Goal: Download file/media

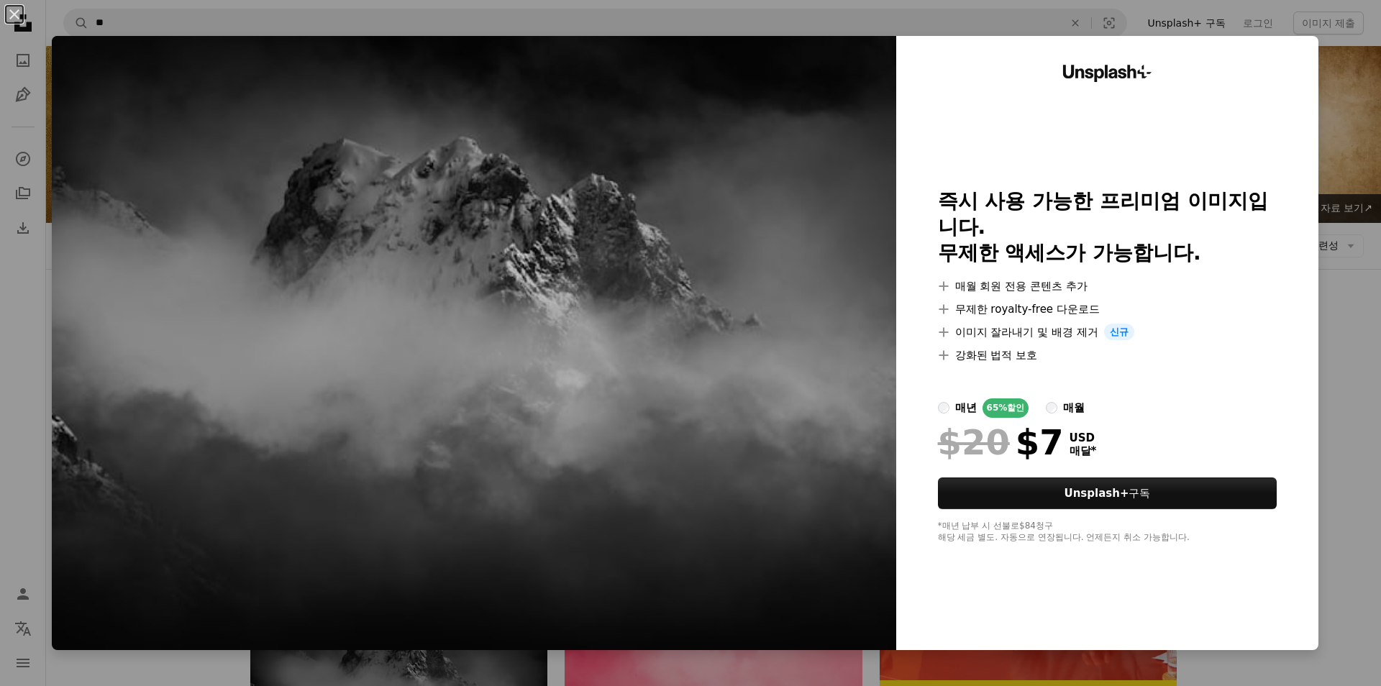
scroll to position [317, 0]
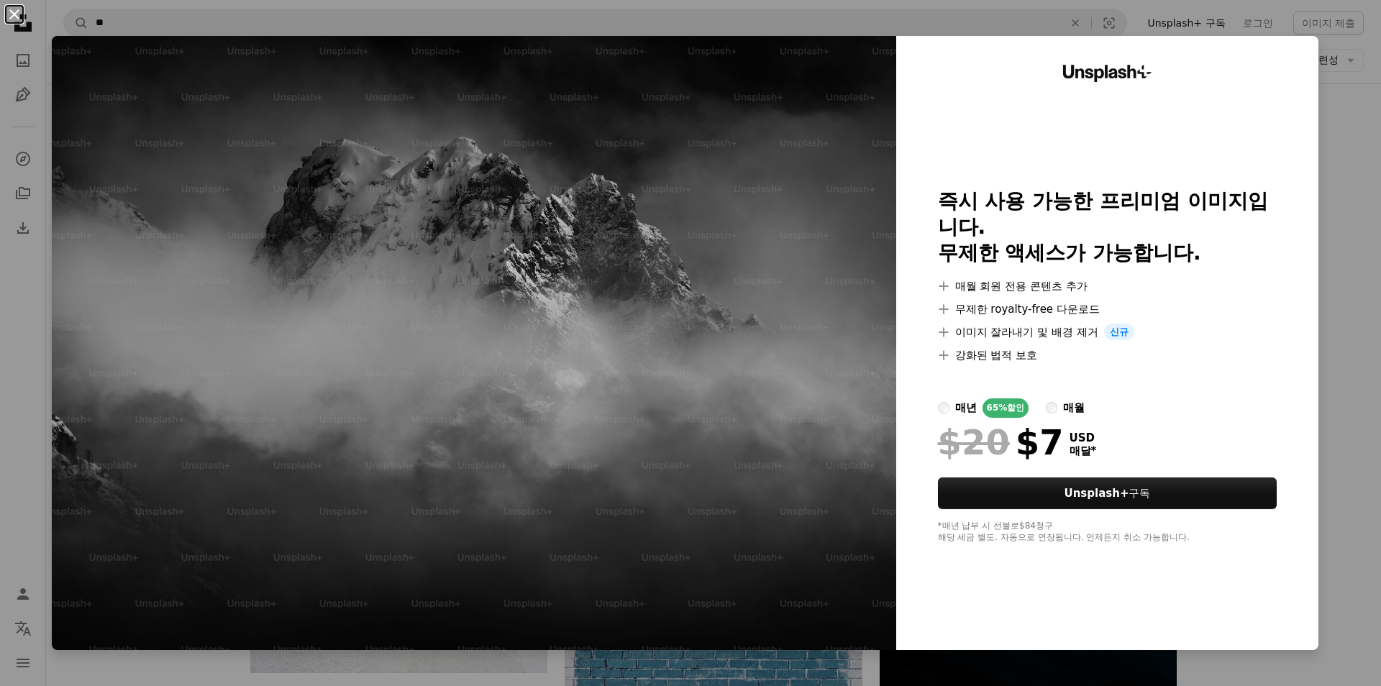
click at [17, 14] on button "An X shape" at bounding box center [14, 14] width 17 height 17
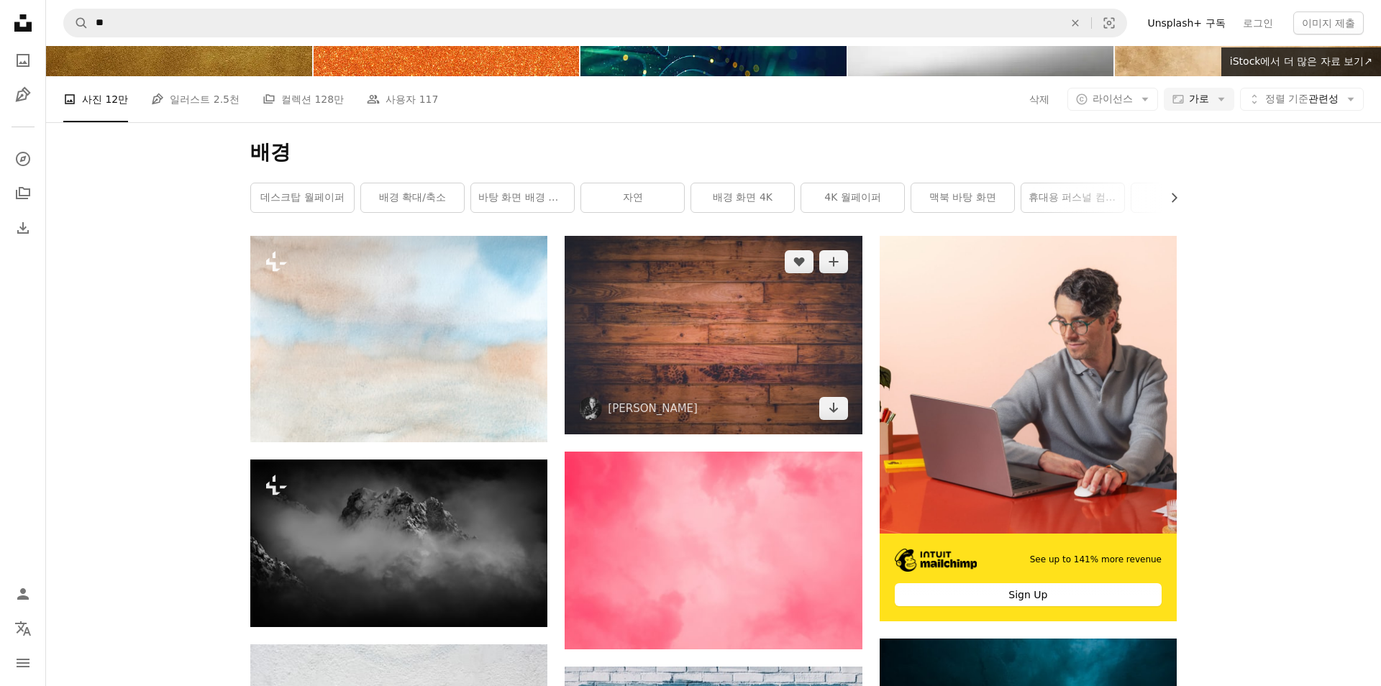
scroll to position [127, 0]
